Goal: Task Accomplishment & Management: Complete application form

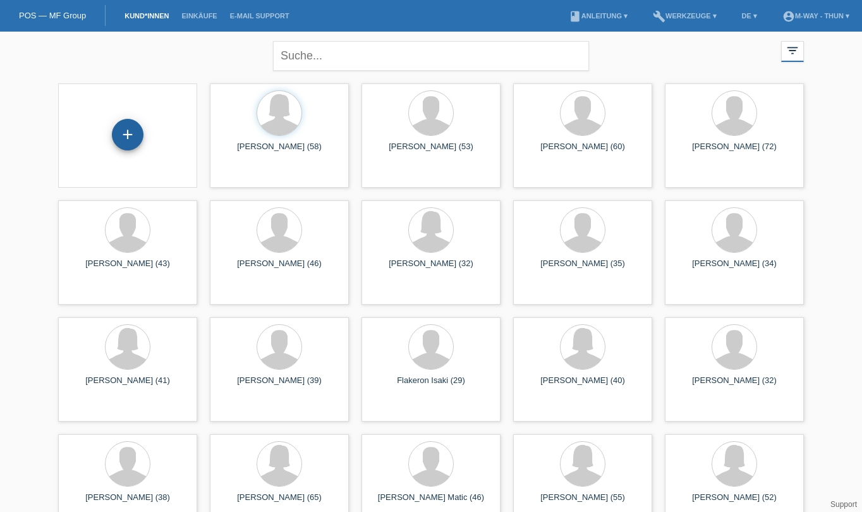
click at [121, 133] on div "+" at bounding box center [128, 135] width 32 height 32
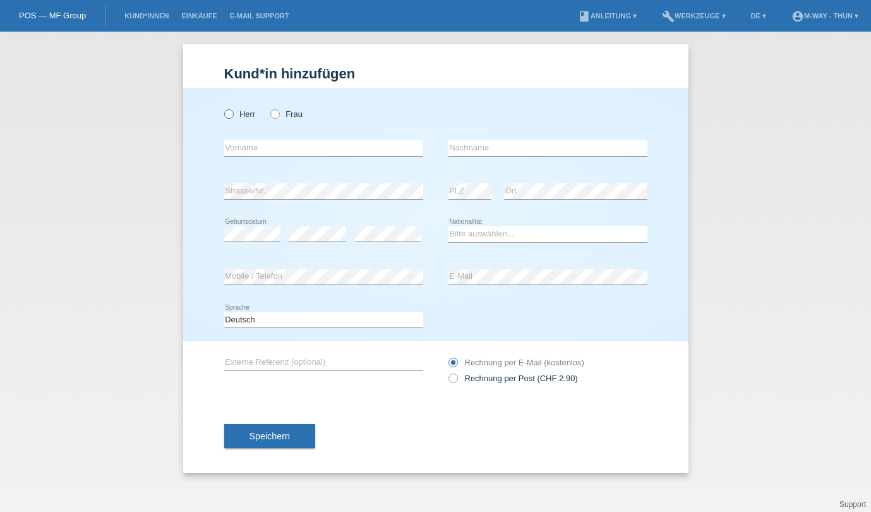
click at [222, 107] on icon at bounding box center [222, 107] width 0 height 0
click at [231, 111] on input "Herr" at bounding box center [228, 113] width 8 height 8
radio input "true"
click at [252, 149] on input "text" at bounding box center [323, 148] width 199 height 16
click at [482, 147] on input "text" at bounding box center [547, 148] width 199 height 16
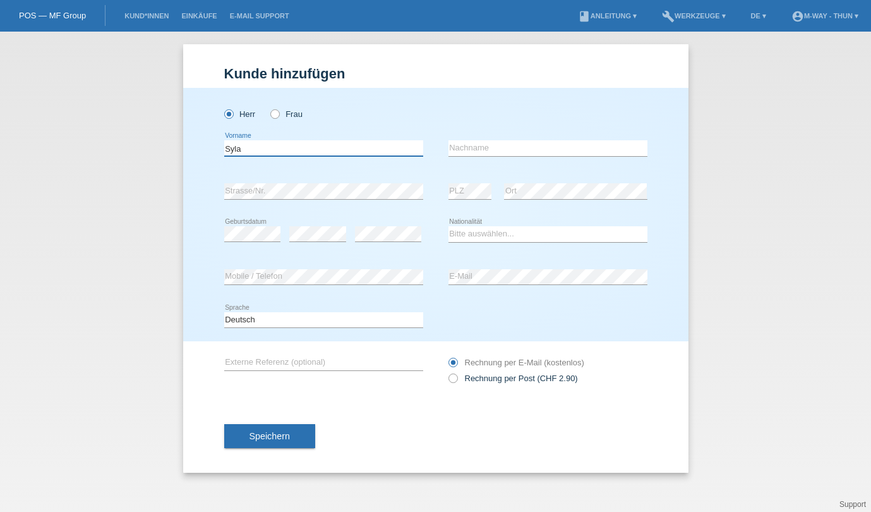
click at [243, 147] on input "Syla" at bounding box center [323, 148] width 199 height 16
type input "S"
type input "Hisen"
click at [494, 148] on input "text" at bounding box center [547, 148] width 199 height 16
type input "Syla"
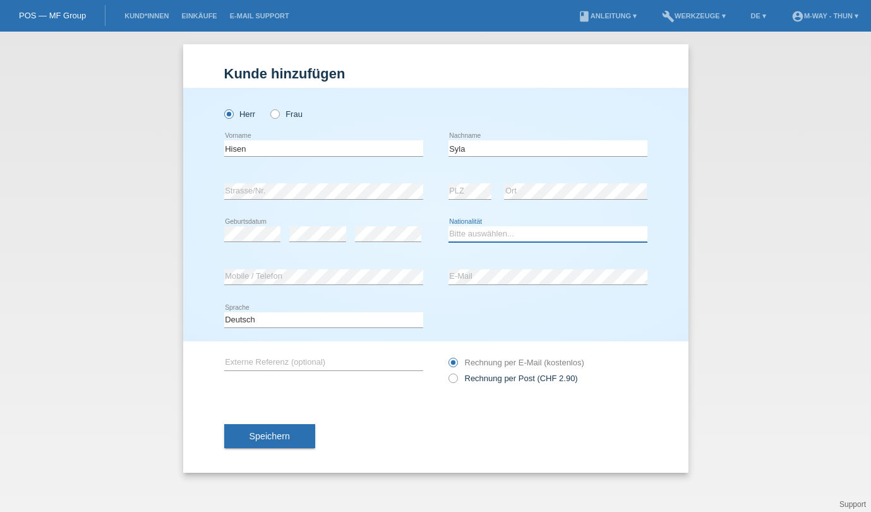
click at [462, 233] on select "Bitte auswählen... Schweiz Deutschland Liechtenstein Österreich ------------ Af…" at bounding box center [547, 233] width 199 height 15
select select "CH"
click at [448, 226] on select "Bitte auswählen... Schweiz Deutschland Liechtenstein Österreich ------------ Af…" at bounding box center [547, 233] width 199 height 15
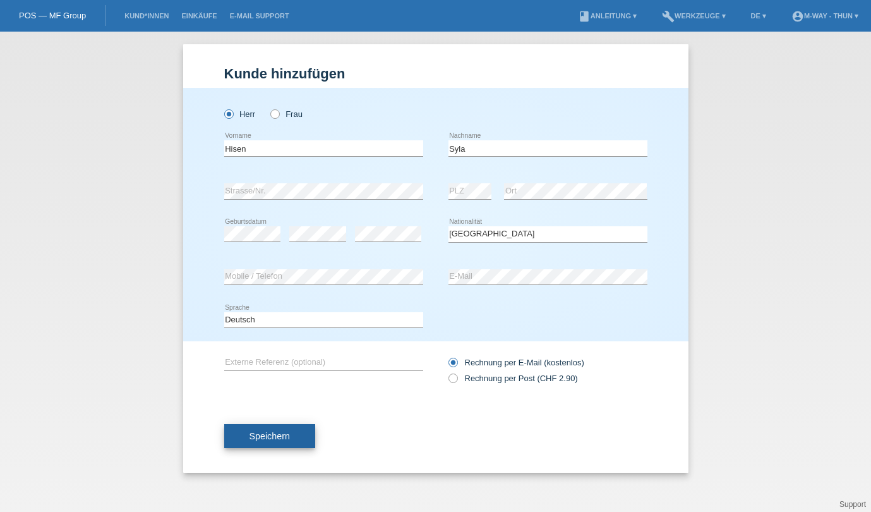
click at [271, 439] on span "Speichern" at bounding box center [269, 436] width 40 height 10
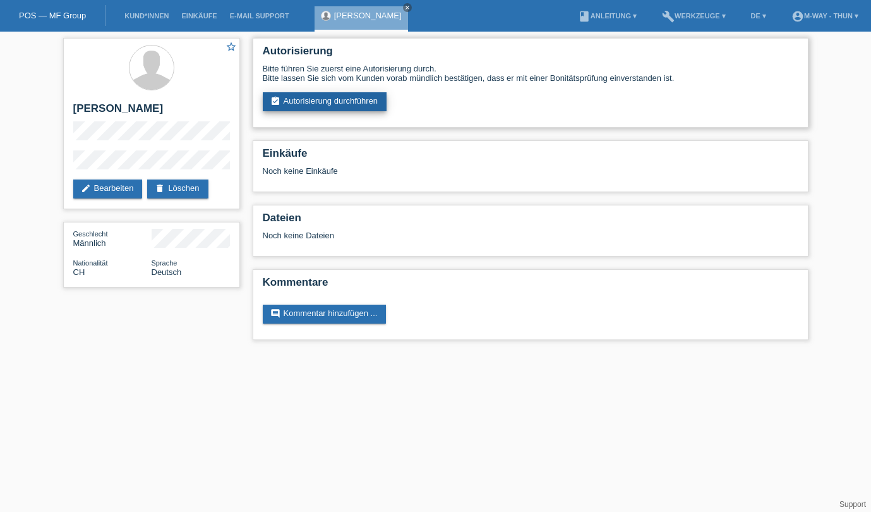
click at [374, 102] on link "assignment_turned_in Autorisierung durchführen" at bounding box center [325, 101] width 124 height 19
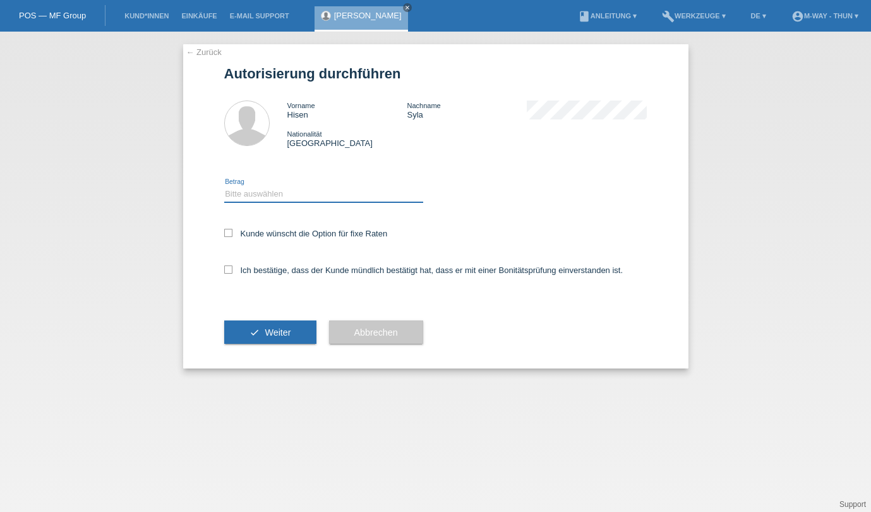
click at [275, 195] on select "Bitte auswählen CHF 1.00 - CHF 499.00 CHF 500.00 - CHF 1'999.00 CHF 2'000.00 - …" at bounding box center [323, 193] width 199 height 15
click at [224, 186] on select "Bitte auswählen CHF 1.00 - CHF 499.00 CHF 500.00 - CHF 1'999.00 CHF 2'000.00 - …" at bounding box center [323, 193] width 199 height 15
click at [334, 191] on select "Bitte auswählen CHF 1.00 - CHF 499.00 CHF 500.00 - CHF 1'999.00 CHF 2'000.00 - …" at bounding box center [323, 193] width 199 height 15
select select "3"
click at [224, 186] on select "Bitte auswählen CHF 1.00 - CHF 499.00 CHF 500.00 - CHF 1'999.00 CHF 2'000.00 - …" at bounding box center [323, 193] width 199 height 15
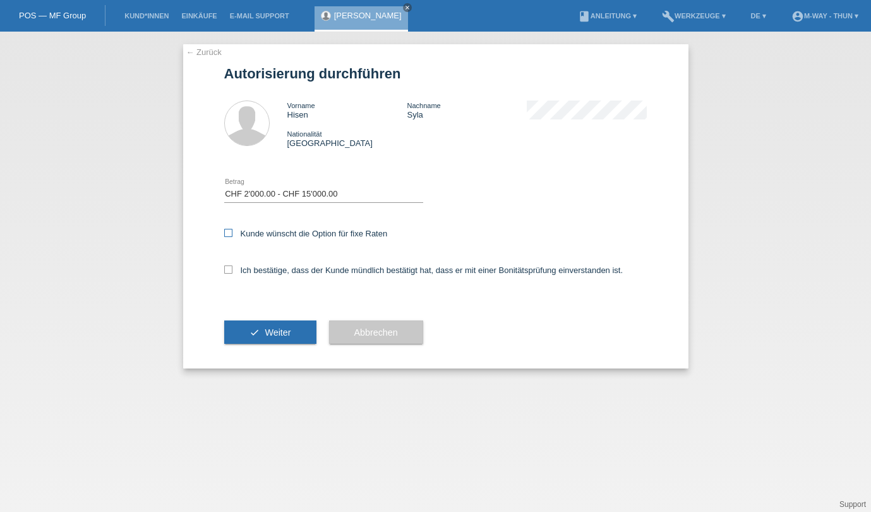
click at [228, 232] on icon at bounding box center [228, 233] width 8 height 8
click at [228, 232] on input "Kunde wünscht die Option für fixe Raten" at bounding box center [228, 233] width 8 height 8
checkbox input "true"
click at [274, 335] on span "Weiter" at bounding box center [278, 332] width 26 height 10
click at [228, 267] on icon at bounding box center [228, 269] width 8 height 8
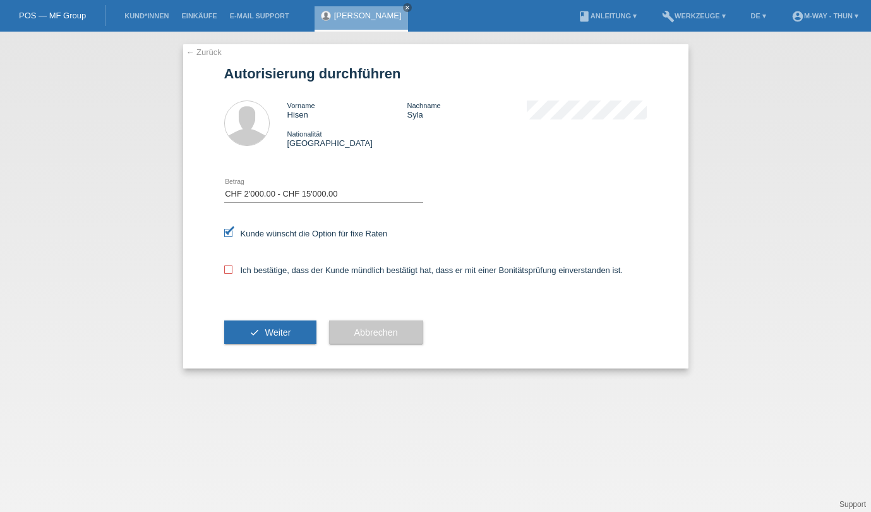
click at [228, 267] on input "Ich bestätige, dass der Kunde mündlich bestätigt hat, dass er mit einer Bonität…" at bounding box center [228, 269] width 8 height 8
checkbox input "true"
click at [261, 331] on button "check Weiter" at bounding box center [270, 332] width 92 height 24
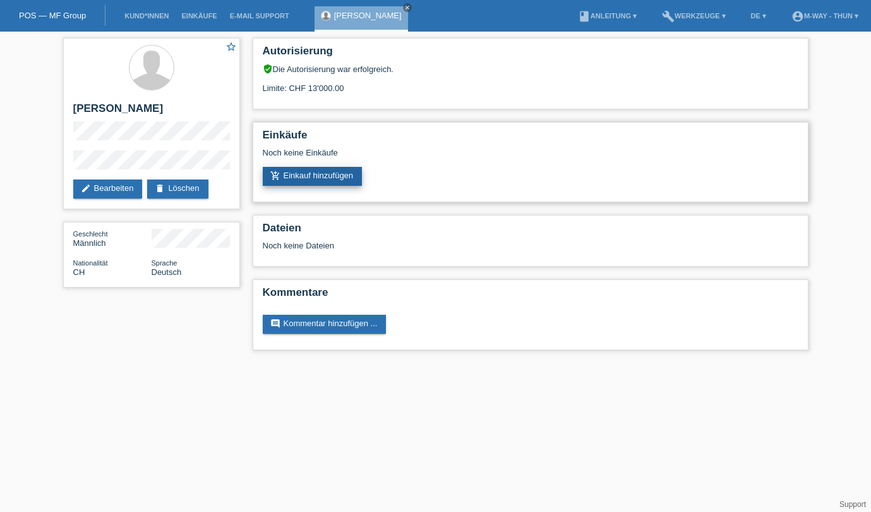
click at [350, 174] on link "add_shopping_cart Einkauf hinzufügen" at bounding box center [313, 176] width 100 height 19
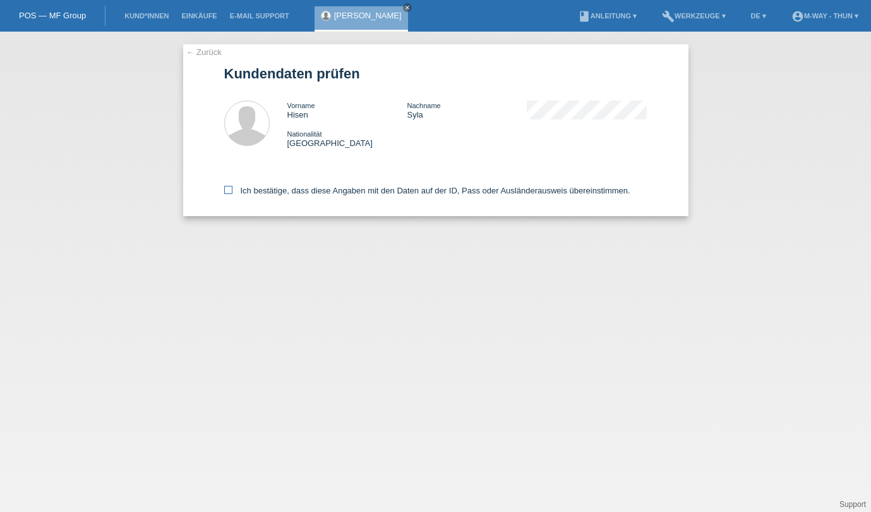
click at [225, 189] on icon at bounding box center [228, 190] width 8 height 8
click at [225, 189] on input "Ich bestätige, dass diese Angaben mit den Daten auf der ID, Pass oder Ausländer…" at bounding box center [228, 190] width 8 height 8
checkbox input "true"
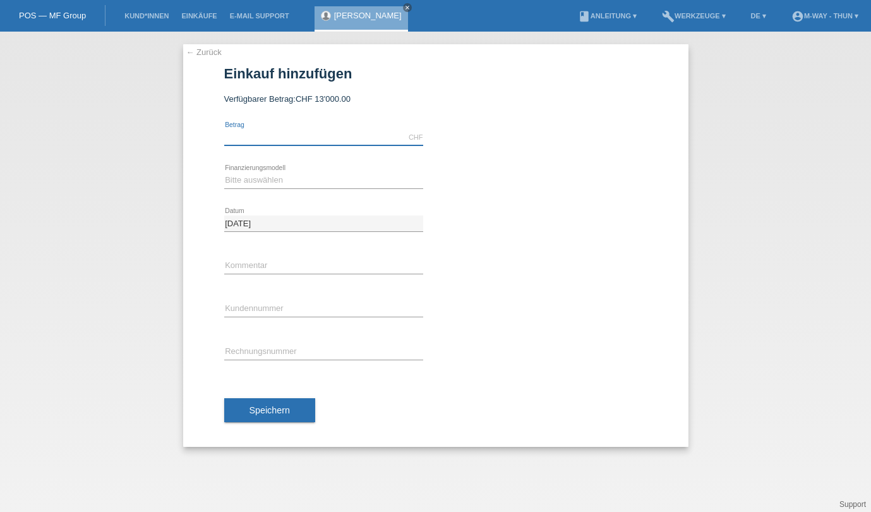
click at [244, 138] on input "text" at bounding box center [323, 137] width 199 height 16
type input "3354.45"
click at [259, 177] on select "Bitte auswählen Fixe Raten Kauf auf Rechnung mit Teilzahlungsoption" at bounding box center [323, 179] width 199 height 15
select select "77"
click at [224, 172] on select "Bitte auswählen Fixe Raten Kauf auf Rechnung mit Teilzahlungsoption" at bounding box center [323, 179] width 199 height 15
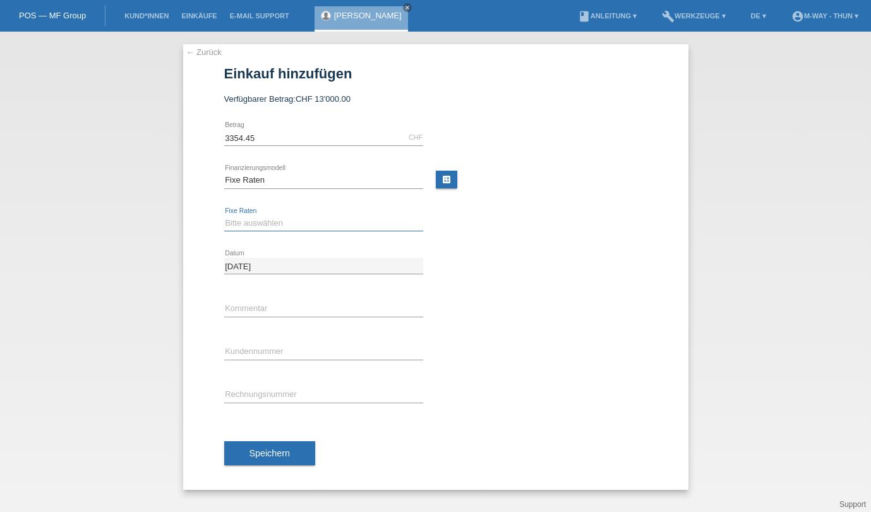
click at [257, 221] on select "Bitte auswählen 4 Raten 5 Raten 6 Raten 7 Raten 8 Raten 9 Raten 10 Raten 11 Rat…" at bounding box center [323, 222] width 199 height 15
select select "202"
click at [224, 215] on select "Bitte auswählen 4 Raten 5 Raten 6 Raten 7 Raten 8 Raten 9 Raten 10 Raten 11 Rat…" at bounding box center [323, 222] width 199 height 15
click at [254, 347] on input "text" at bounding box center [323, 352] width 199 height 16
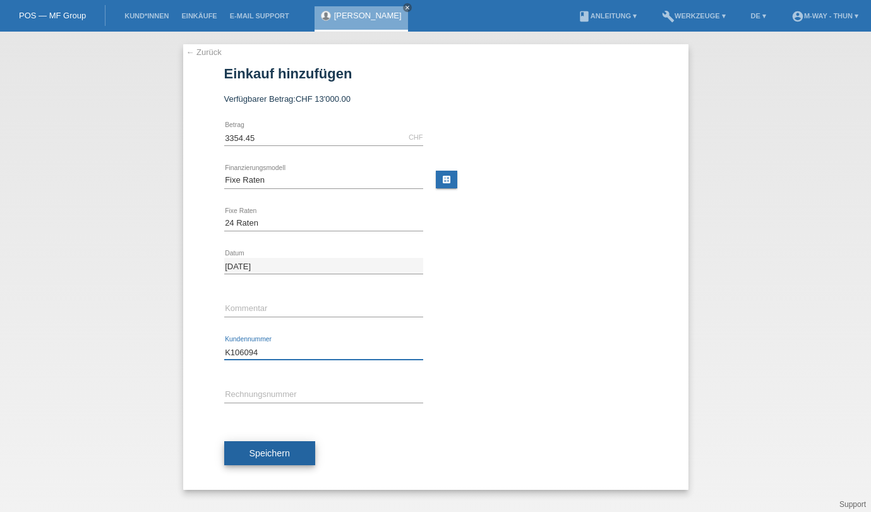
type input "K106094"
click at [287, 449] on span "Speichern" at bounding box center [269, 453] width 40 height 10
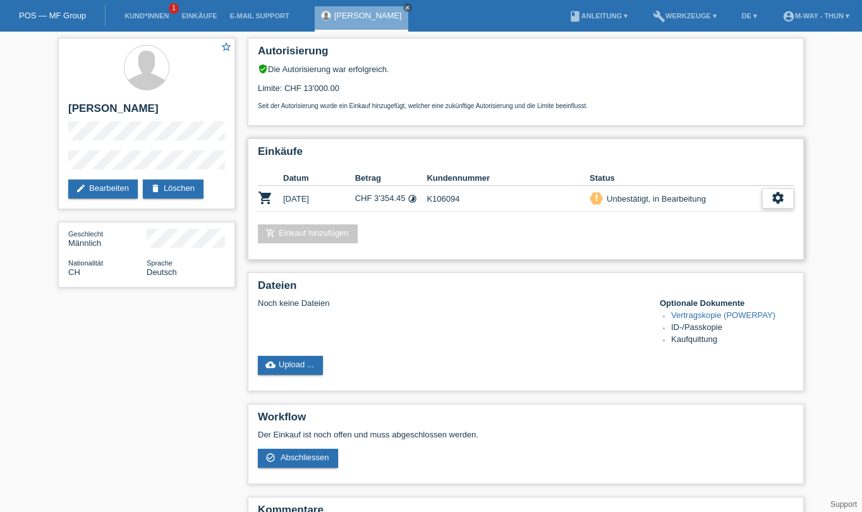
click at [774, 196] on icon "settings" at bounding box center [778, 198] width 14 height 14
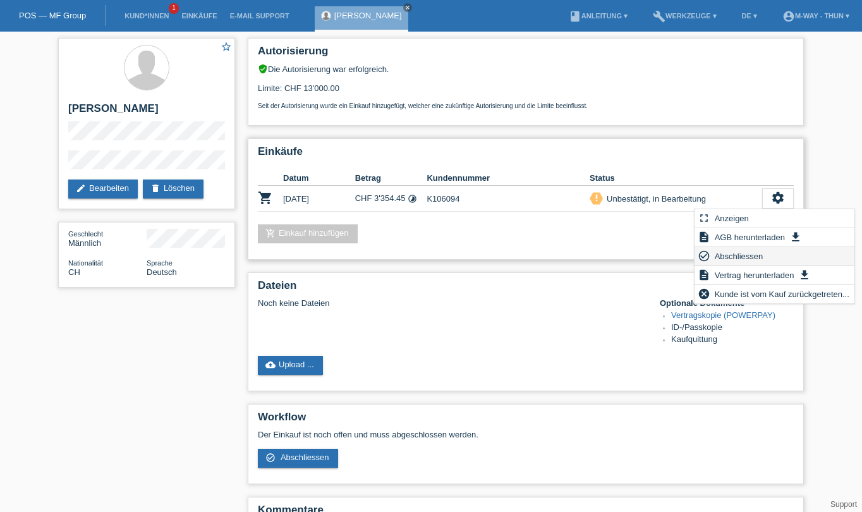
click at [756, 256] on span "Abschliessen" at bounding box center [738, 255] width 52 height 15
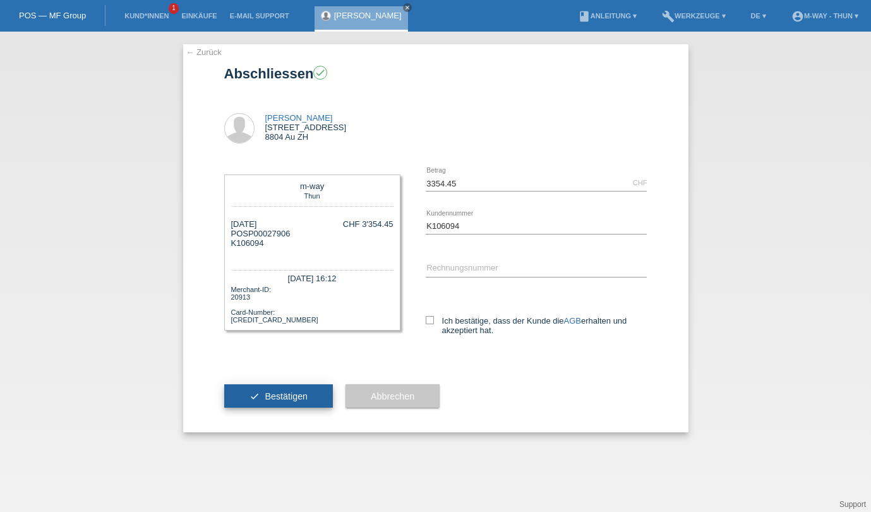
click at [264, 402] on button "check Bestätigen" at bounding box center [278, 396] width 109 height 24
click at [432, 319] on icon at bounding box center [430, 320] width 8 height 8
click at [432, 319] on input "Ich bestätige, dass der Kunde die AGB erhalten und akzeptiert hat." at bounding box center [430, 320] width 8 height 8
checkbox input "true"
click at [284, 396] on span "Bestätigen" at bounding box center [286, 396] width 43 height 10
